Goal: Navigation & Orientation: Find specific page/section

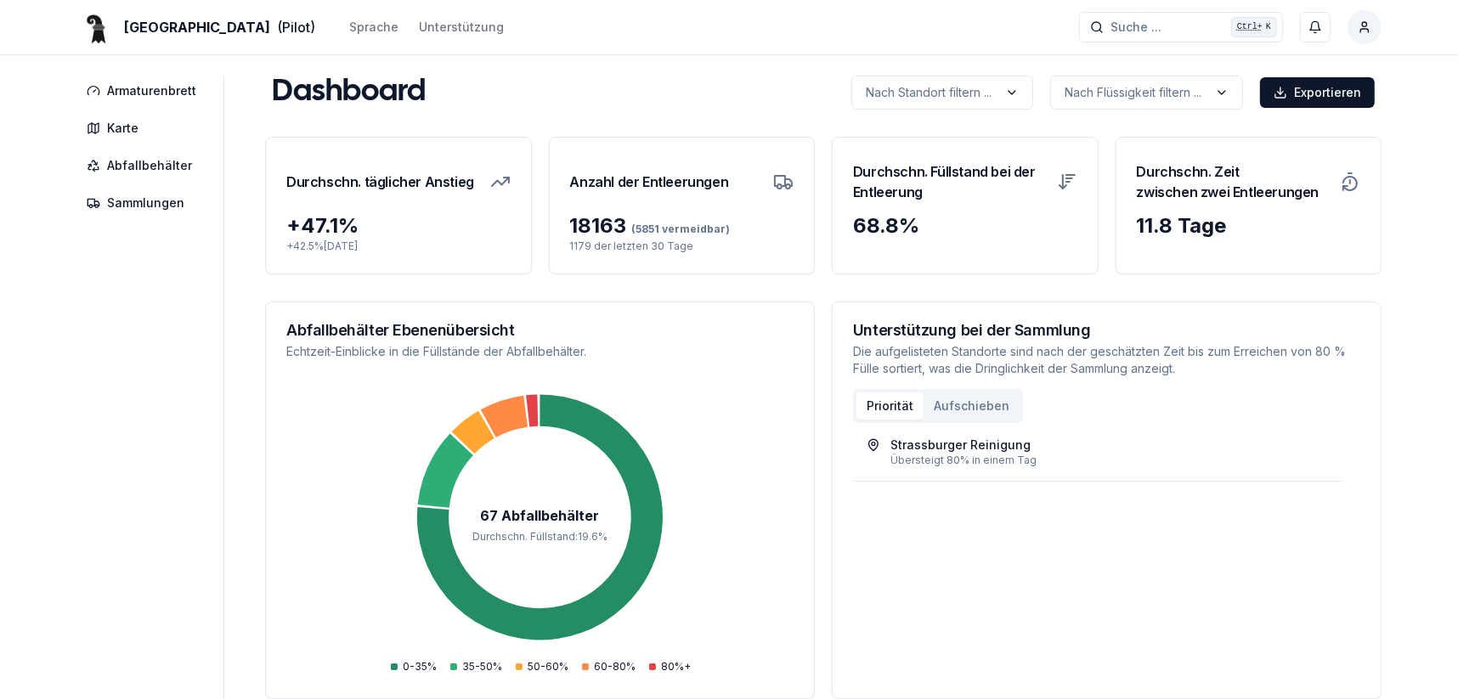
click at [111, 127] on span "Karte" at bounding box center [122, 128] width 31 height 17
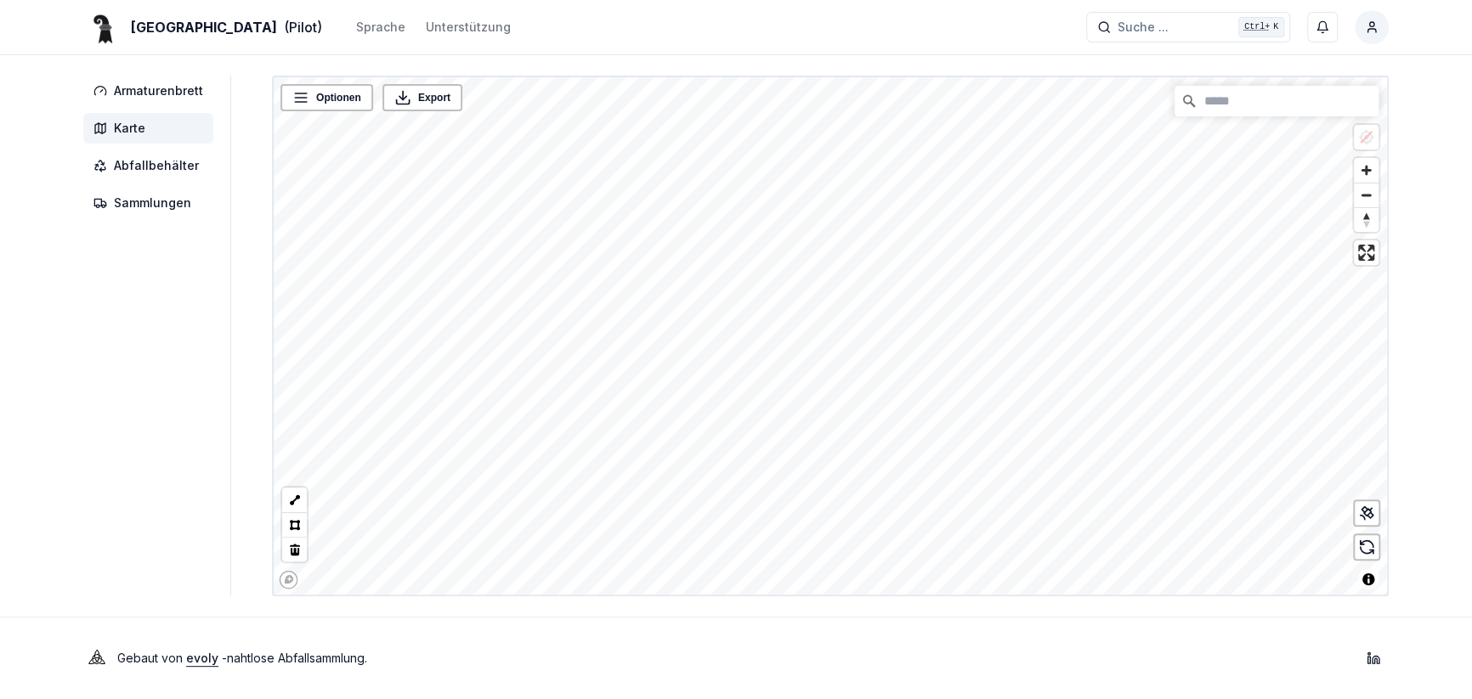
click at [808, 698] on html "Basel (Pilot) Sprache Unterstützung Suche ... Suche ... Ctrl+ K [PERSON_NAME] A…" at bounding box center [736, 349] width 1472 height 699
click at [799, 698] on html "Basel (Pilot) Sprache Unterstützung Suche ... Suche ... Ctrl+ K [PERSON_NAME] A…" at bounding box center [736, 349] width 1472 height 699
click at [795, 642] on div "Basel (Pilot) Sprache Unterstützung Suche ... Suche ... Ctrl+ K [PERSON_NAME] A…" at bounding box center [736, 349] width 1472 height 699
click at [1432, 381] on div "Basel (Pilot) Sprache Unterstützung Suche ... Suche ... Ctrl+ K [PERSON_NAME] A…" at bounding box center [736, 349] width 1472 height 699
click at [1471, 407] on html "Basel (Pilot) Sprache Unterstützung Suche ... Suche ... Ctrl+ K [PERSON_NAME] A…" at bounding box center [736, 349] width 1472 height 699
